Goal: Information Seeking & Learning: Learn about a topic

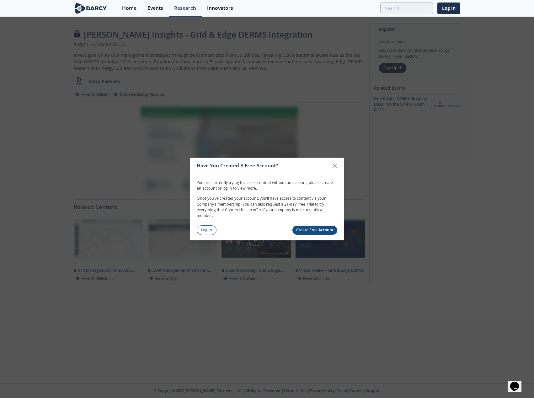
drag, startPoint x: 198, startPoint y: 233, endPoint x: 259, endPoint y: 205, distance: 67.0
click at [198, 232] on link "Log In" at bounding box center [207, 231] width 20 height 10
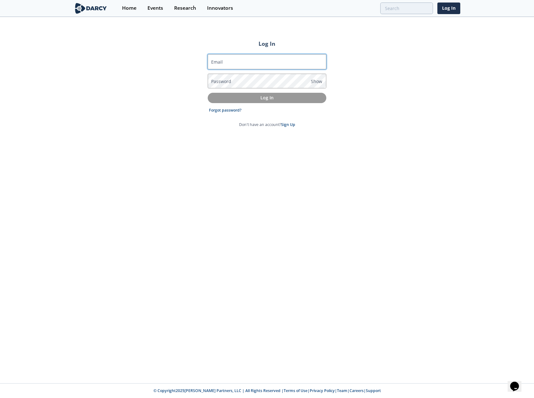
type input "merit.webster@warburgpincus.com"
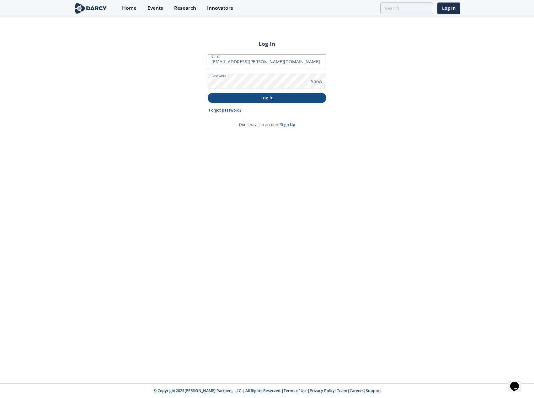
click at [277, 98] on p "Log In" at bounding box center [267, 97] width 110 height 7
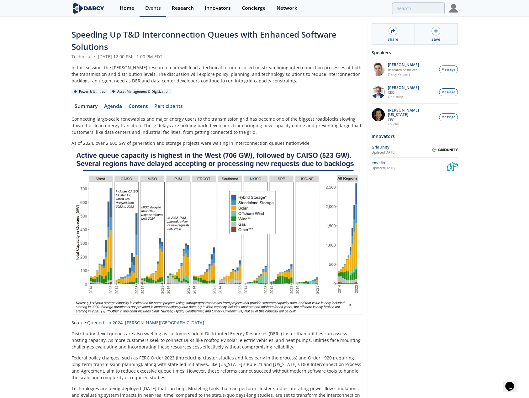
click at [291, 82] on div "In this session, the [PERSON_NAME] research team will lead a technical forum fo…" at bounding box center [217, 74] width 291 height 20
